Goal: Information Seeking & Learning: Find specific fact

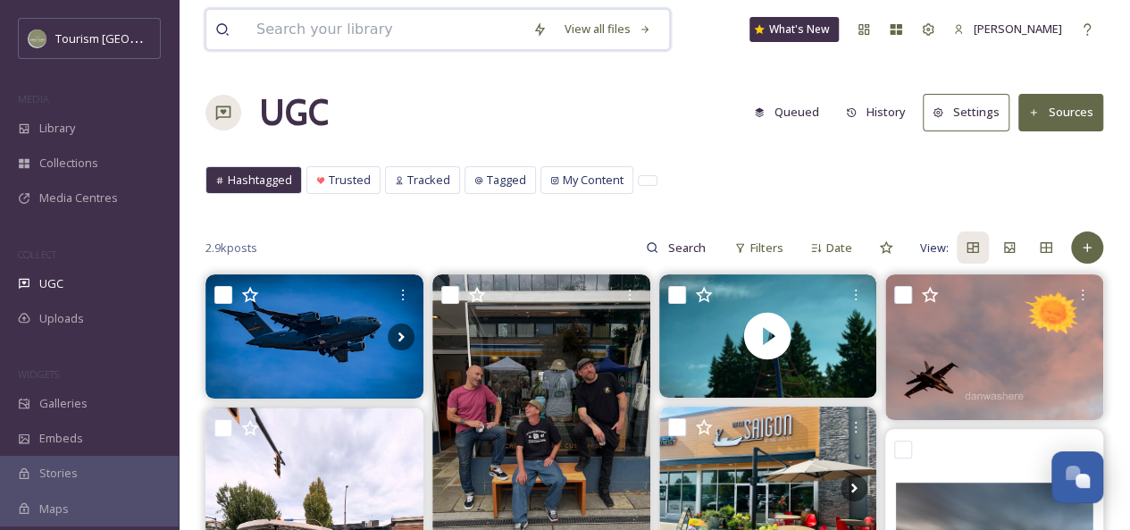
click at [359, 33] on input at bounding box center [385, 29] width 276 height 39
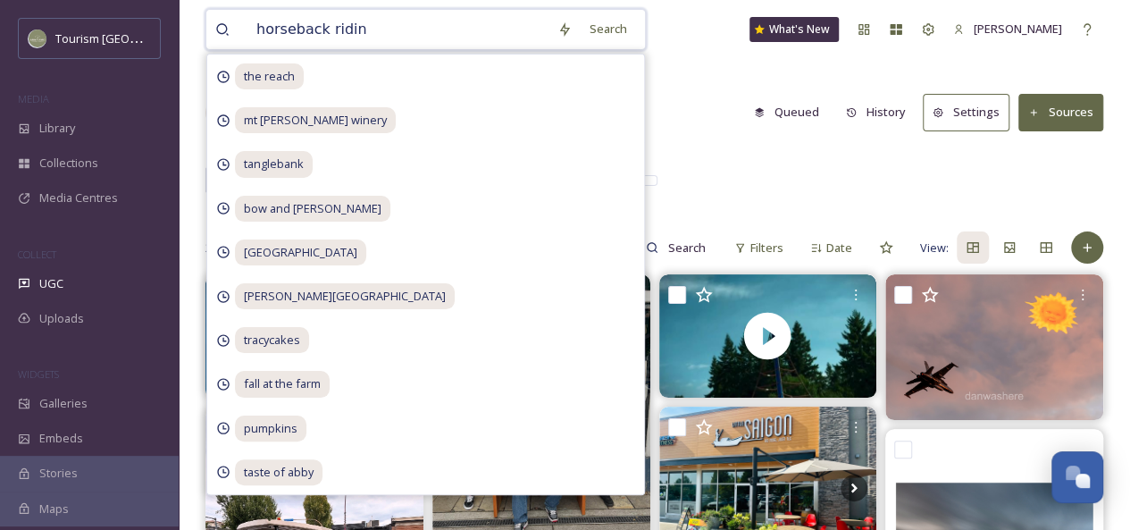
type input "horseback riding"
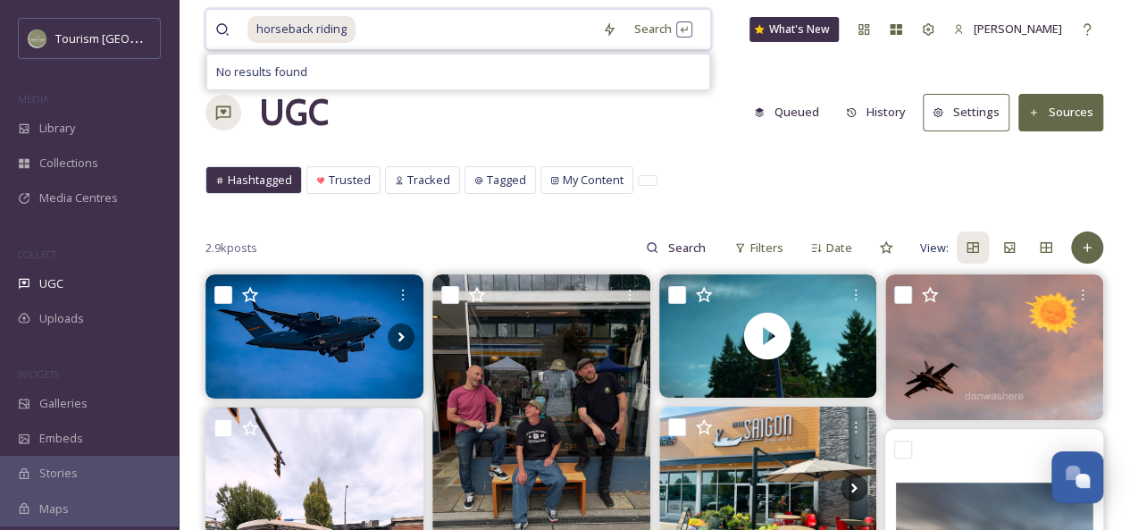
click at [378, 26] on input at bounding box center [475, 29] width 236 height 39
type input "horseback"
drag, startPoint x: 392, startPoint y: 26, endPoint x: 226, endPoint y: 22, distance: 166.1
click at [226, 22] on div "horseback" at bounding box center [395, 29] width 361 height 39
type input "horse"
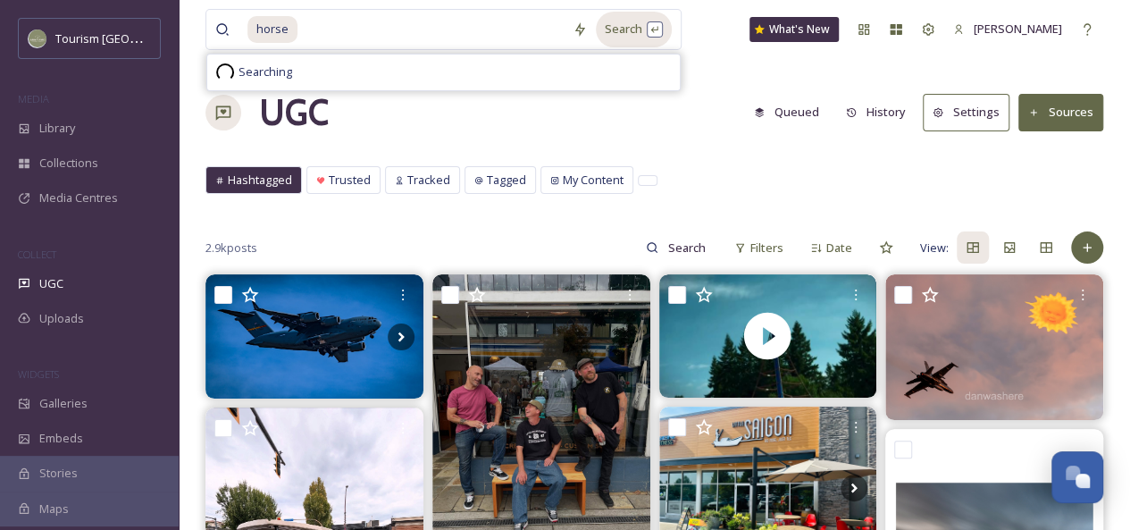
click at [650, 29] on div "Search" at bounding box center [634, 29] width 76 height 35
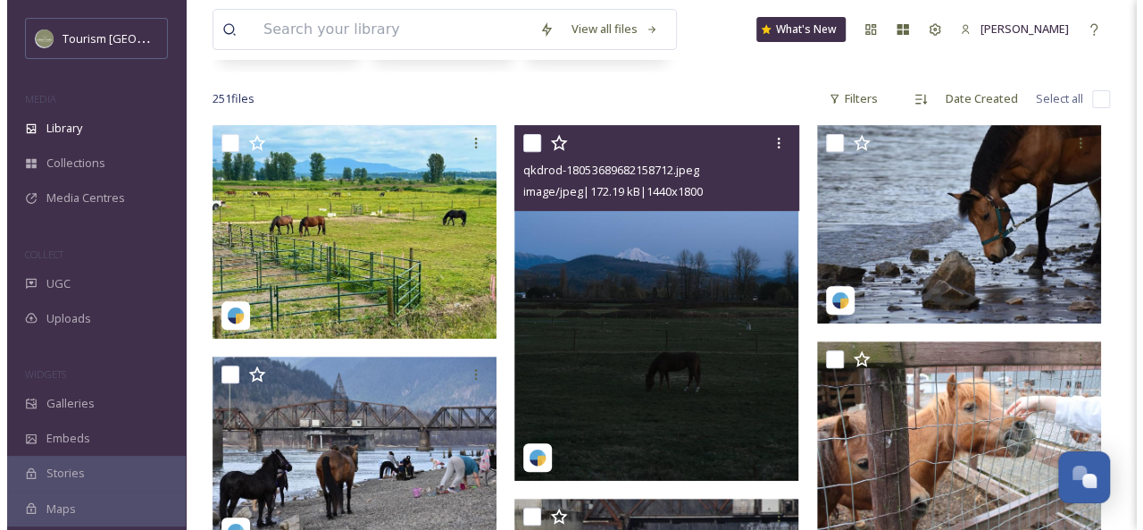
scroll to position [288, 0]
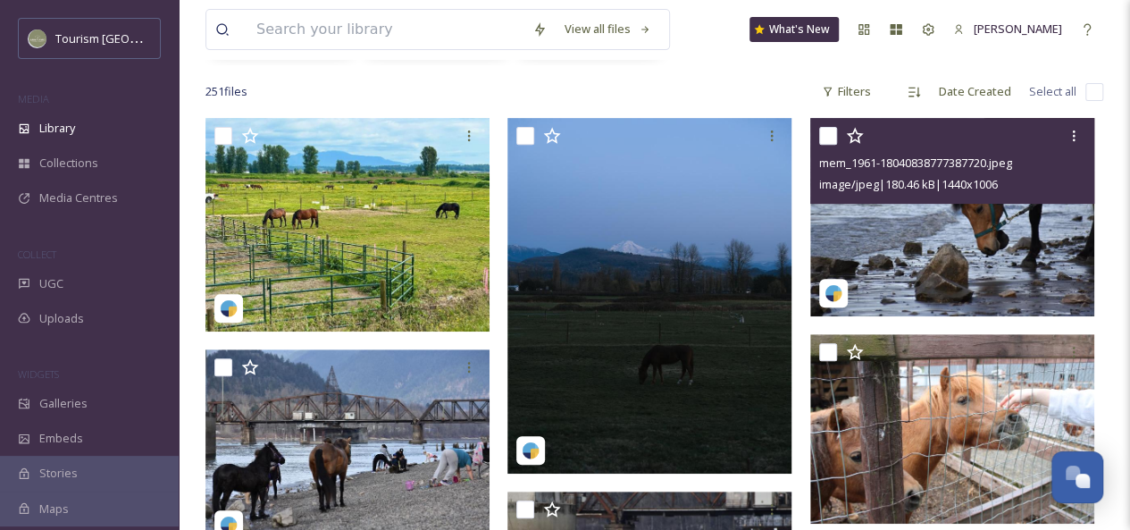
click at [1013, 229] on img at bounding box center [952, 217] width 284 height 198
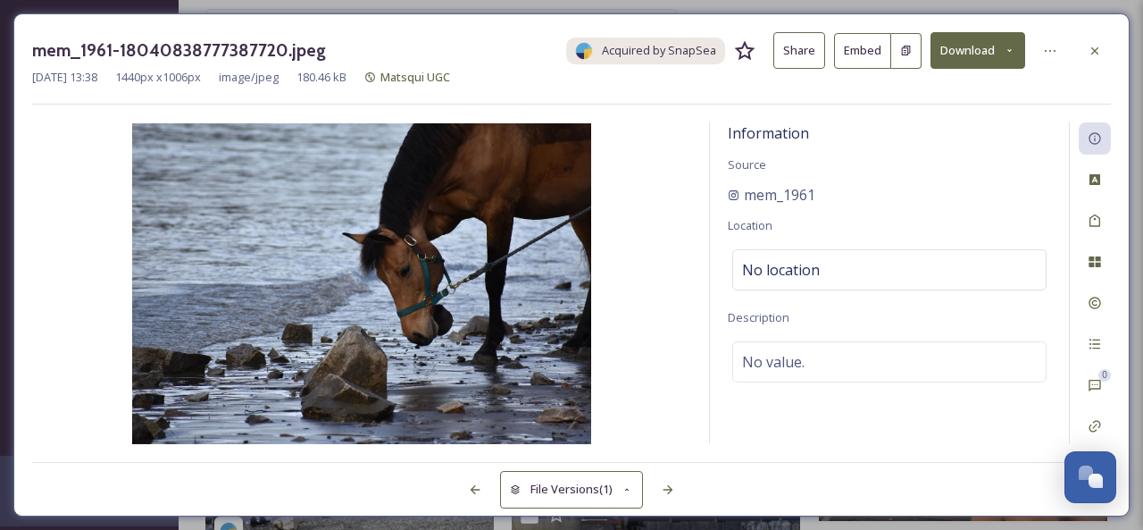
click at [806, 58] on button "Share" at bounding box center [799, 50] width 52 height 37
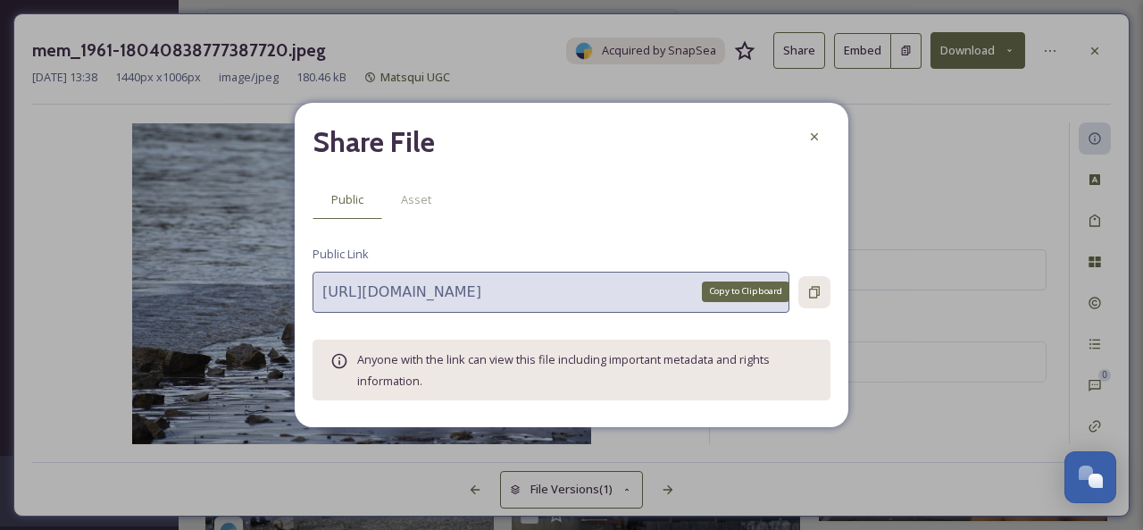
click at [817, 283] on div "Copy to Clipboard" at bounding box center [814, 292] width 32 height 32
